Goal: Task Accomplishment & Management: Manage account settings

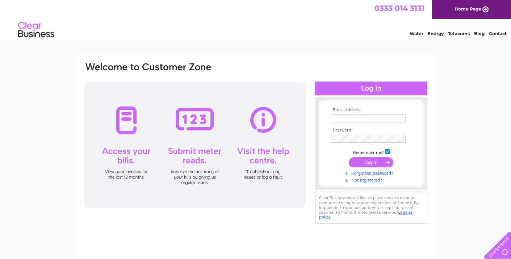
type input "devi@thompsonsgallery.co.uk"
click at [374, 166] on input "submit" at bounding box center [371, 162] width 45 height 10
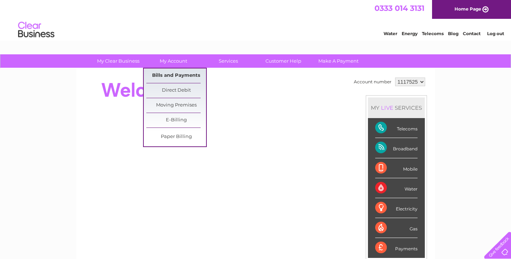
click at [175, 76] on link "Bills and Payments" at bounding box center [176, 76] width 60 height 14
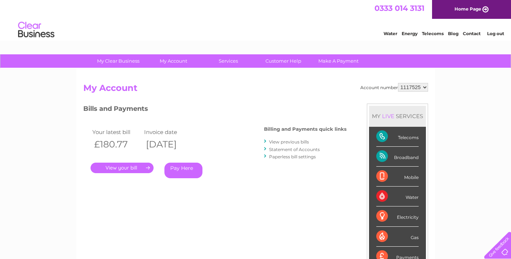
click at [117, 166] on link "." at bounding box center [122, 168] width 63 height 11
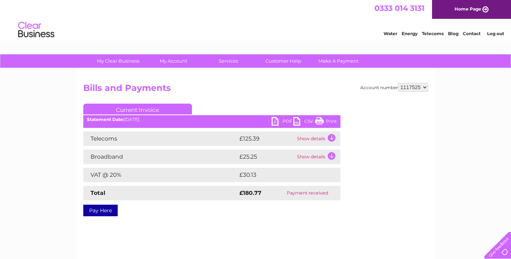
click at [284, 121] on link "PDF" at bounding box center [283, 122] width 22 height 11
